Goal: Browse casually

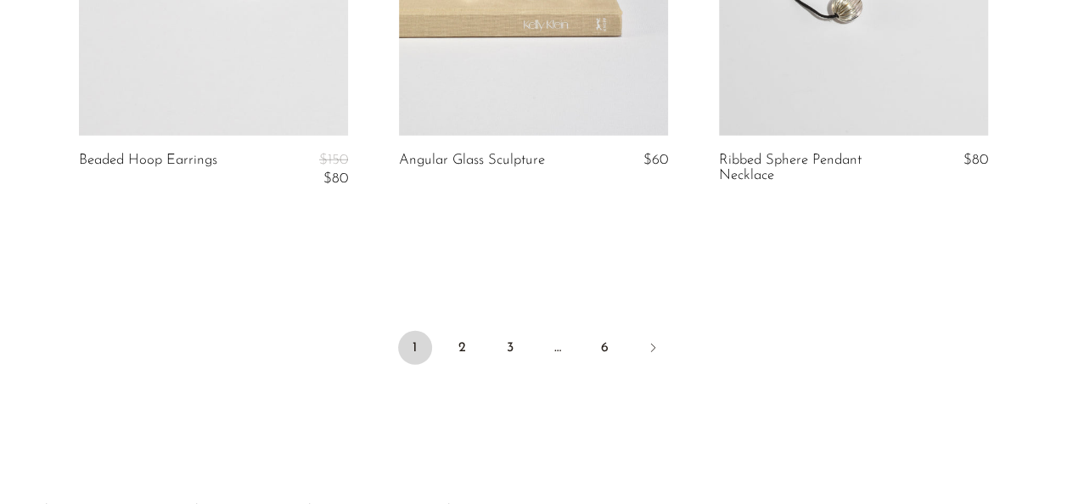
scroll to position [5515, 0]
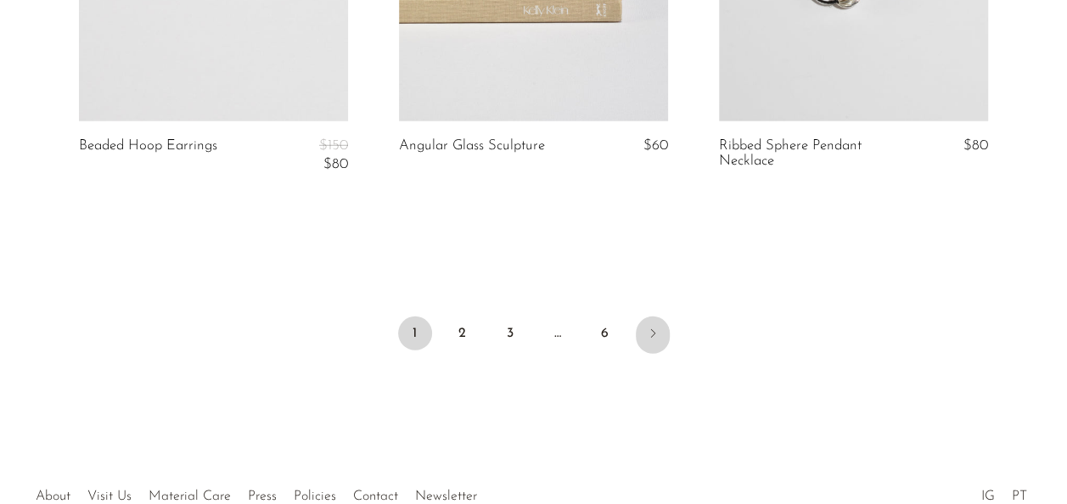
click at [650, 333] on icon "Next" at bounding box center [653, 334] width 14 height 14
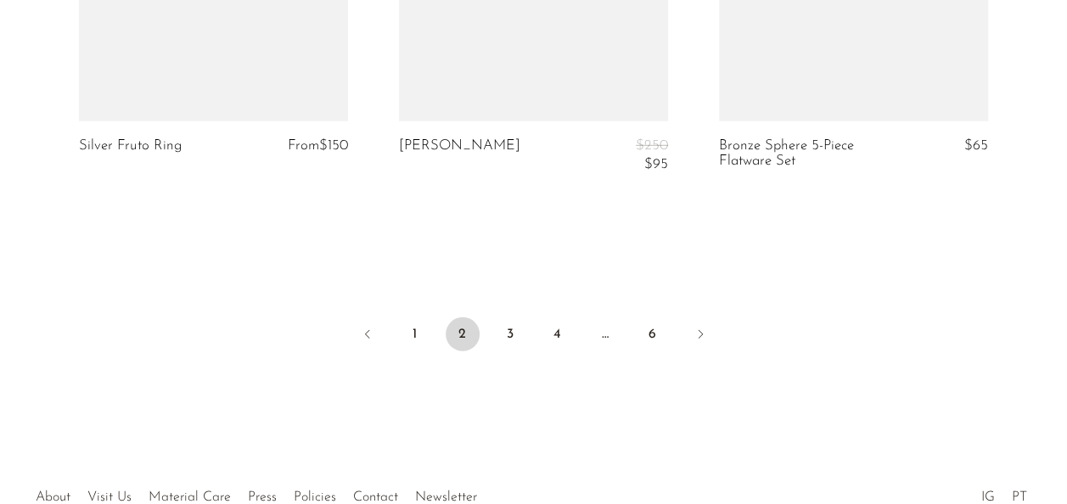
scroll to position [5586, 0]
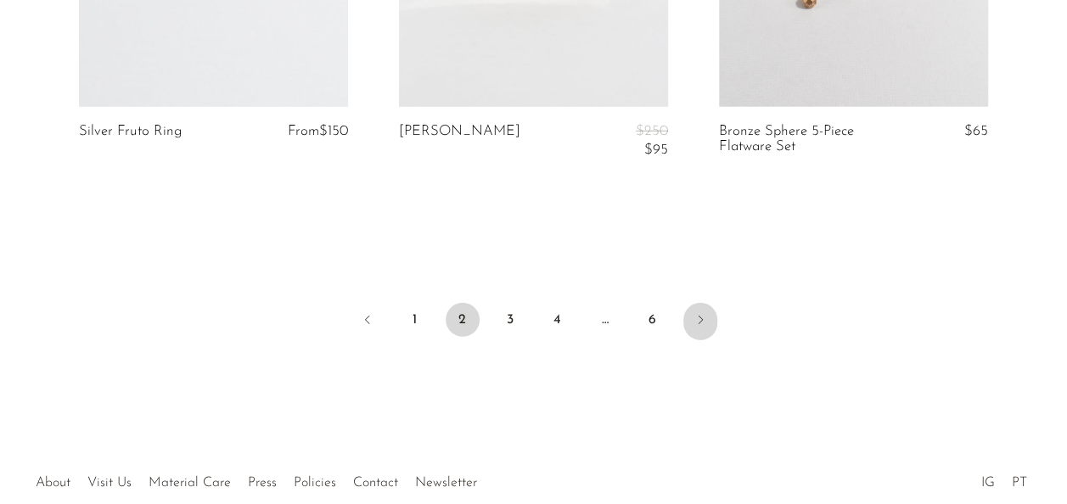
click at [698, 316] on icon "Next" at bounding box center [701, 320] width 14 height 14
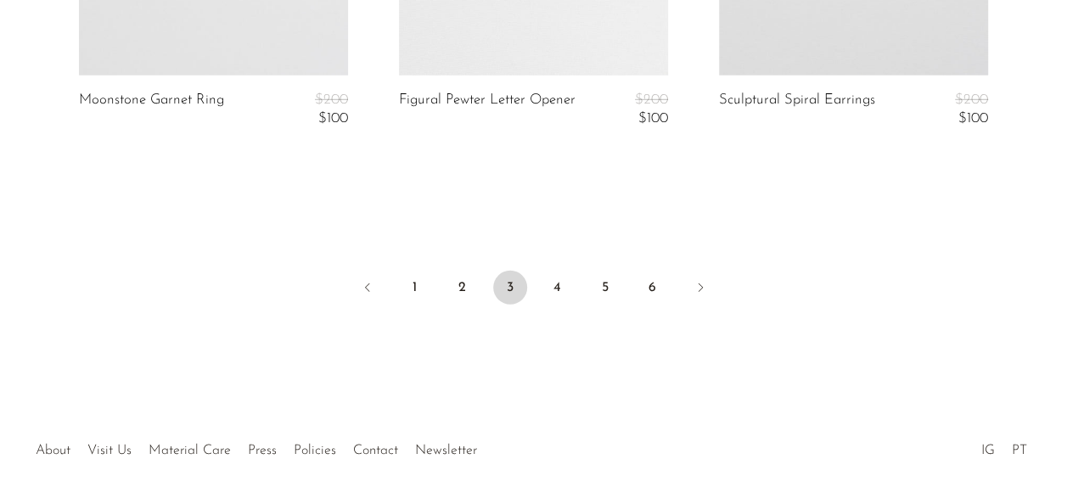
scroll to position [5617, 0]
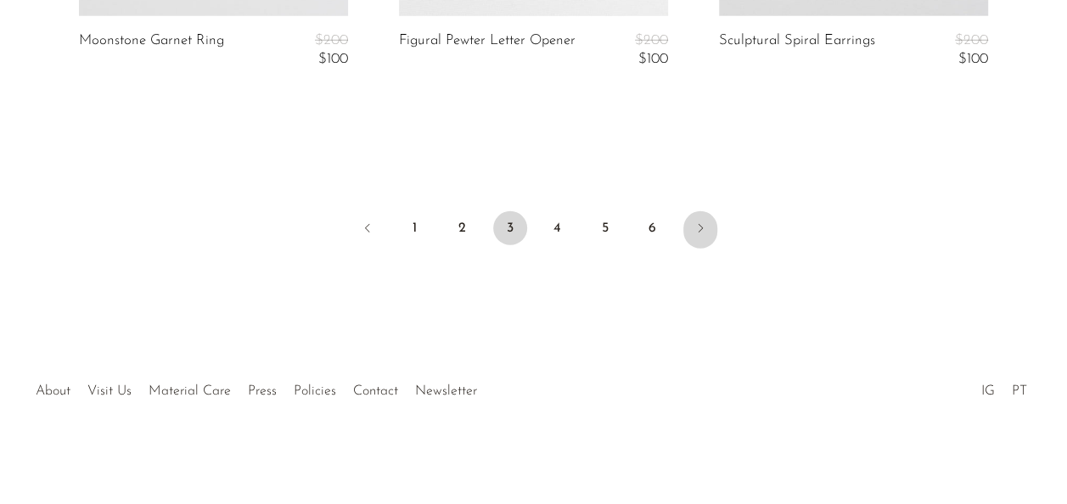
click at [695, 240] on link "Next" at bounding box center [701, 229] width 34 height 37
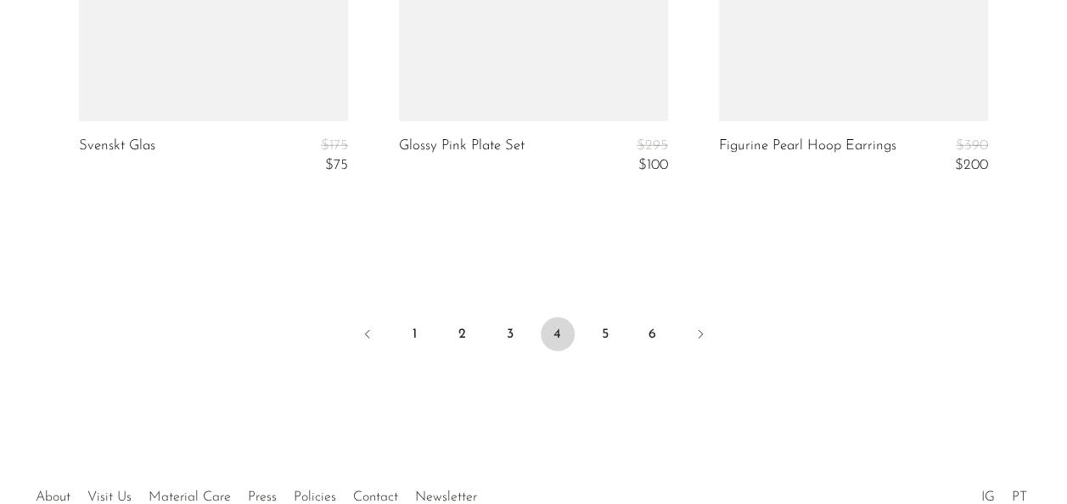
scroll to position [5617, 0]
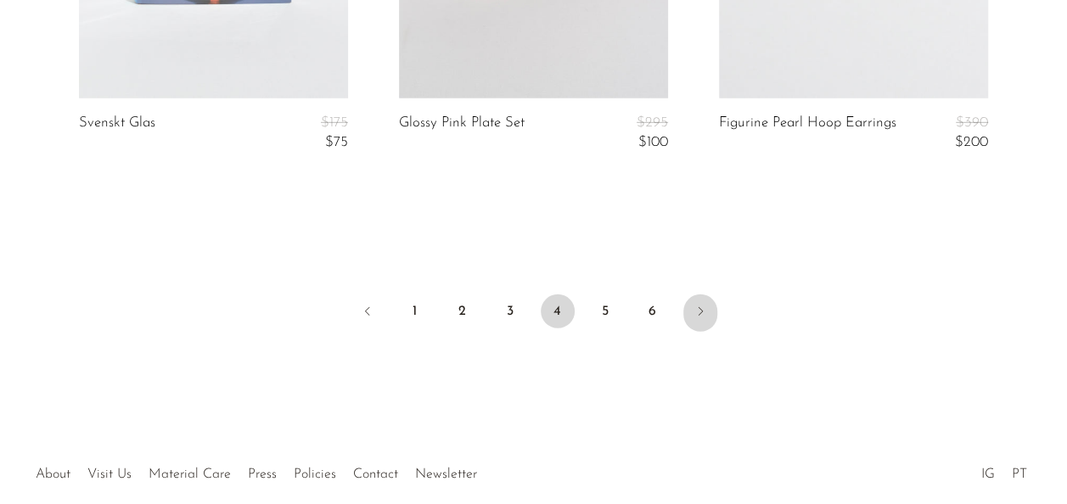
click at [701, 309] on icon "Next" at bounding box center [701, 312] width 14 height 14
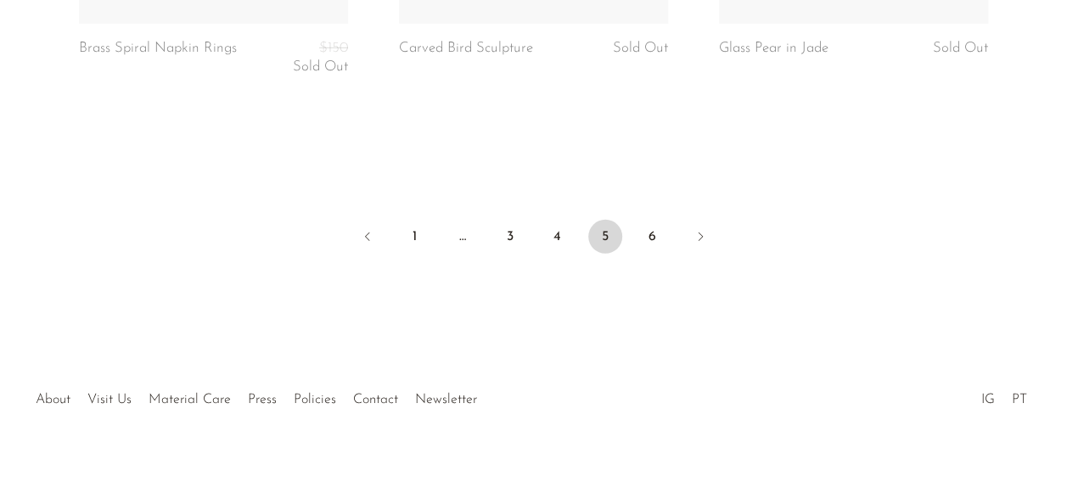
scroll to position [5670, 0]
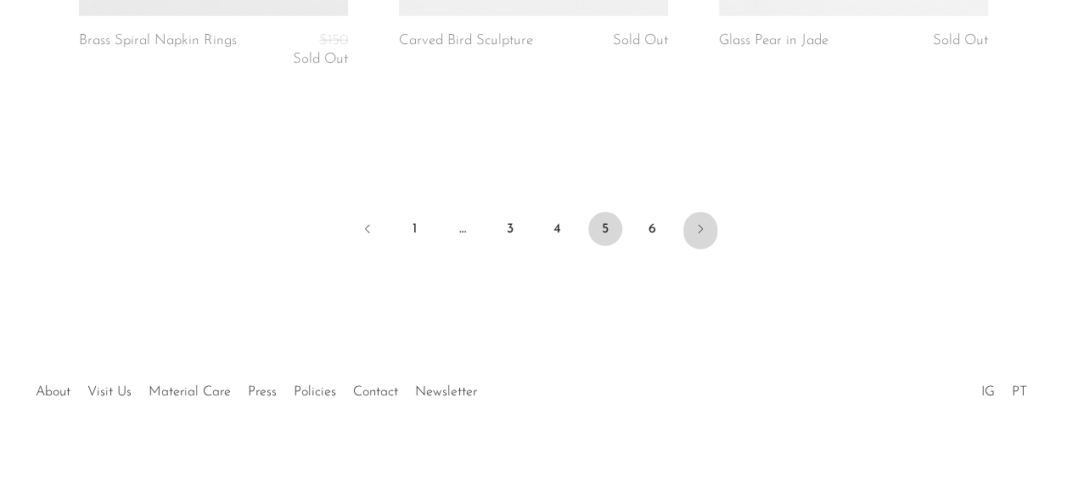
click at [701, 228] on icon "Next" at bounding box center [701, 229] width 14 height 14
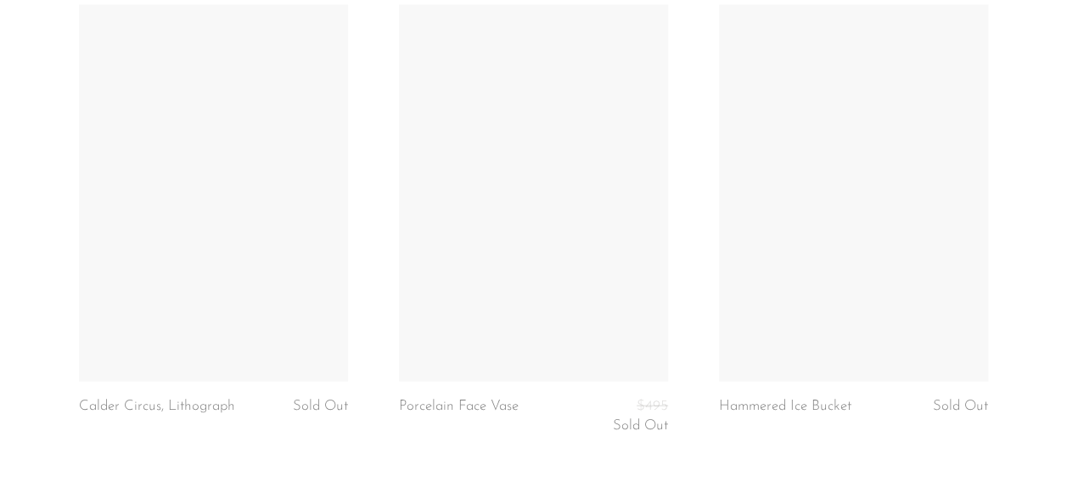
scroll to position [5190, 0]
